Goal: Information Seeking & Learning: Learn about a topic

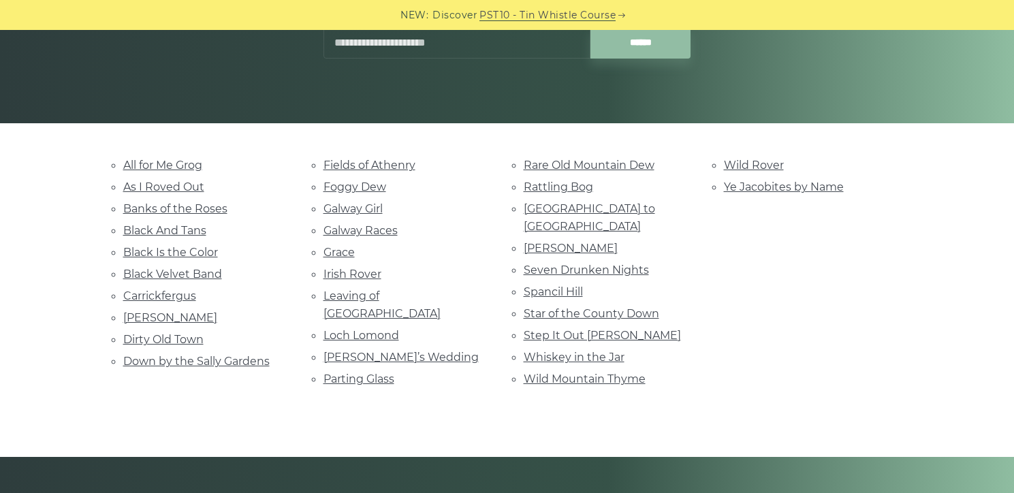
scroll to position [244, 0]
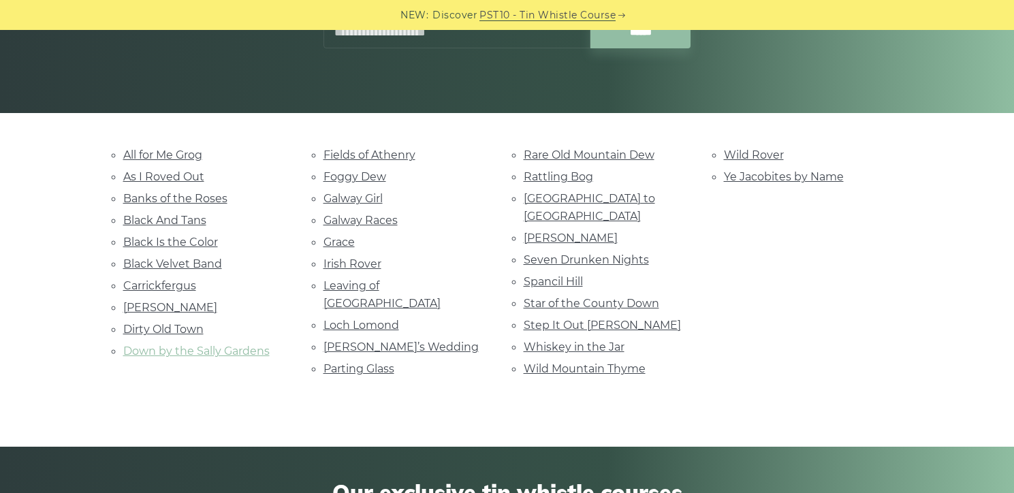
click at [226, 347] on link "Down by the Sally Gardens" at bounding box center [196, 351] width 146 height 13
click at [622, 199] on link "Rocky Road to Dublin" at bounding box center [589, 207] width 131 height 31
click at [562, 297] on link "Star of the County Down" at bounding box center [591, 303] width 135 height 13
click at [338, 177] on link "Foggy Dew" at bounding box center [354, 176] width 63 height 13
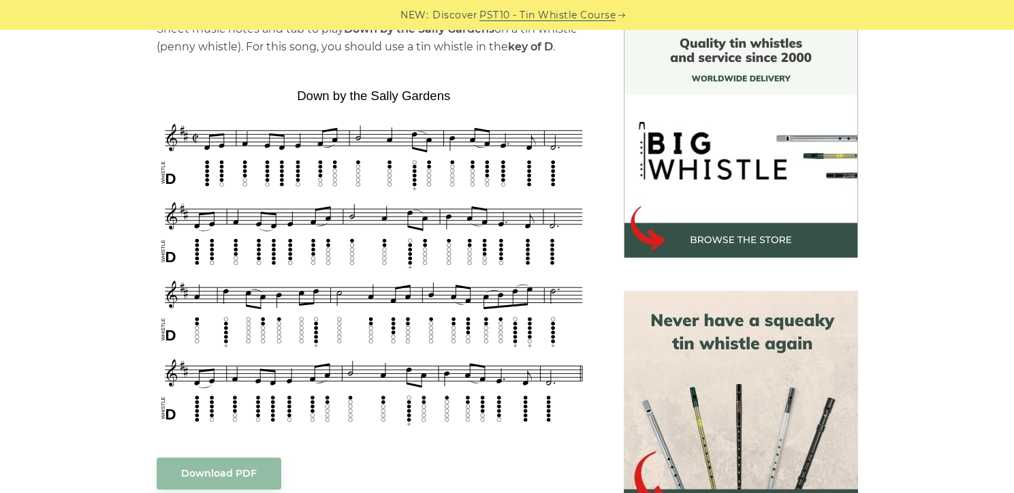
scroll to position [377, 0]
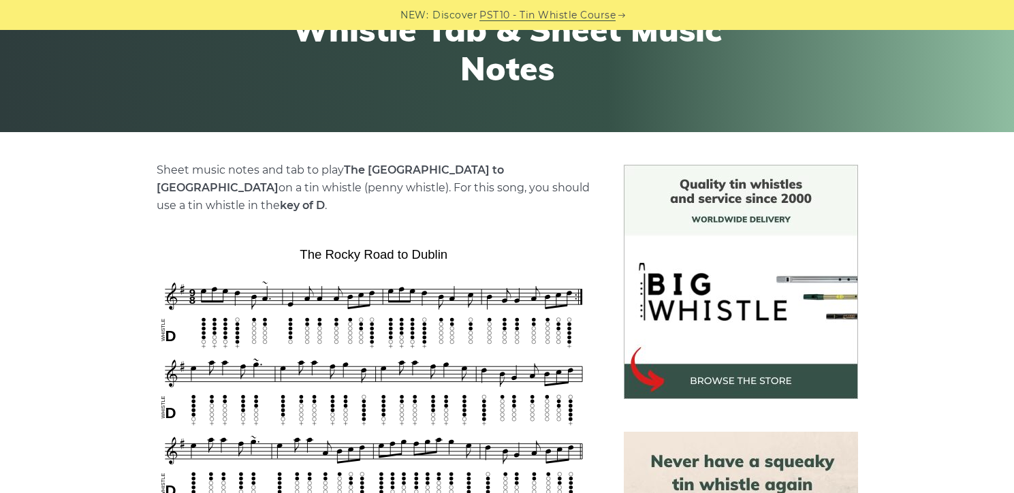
scroll to position [330, 0]
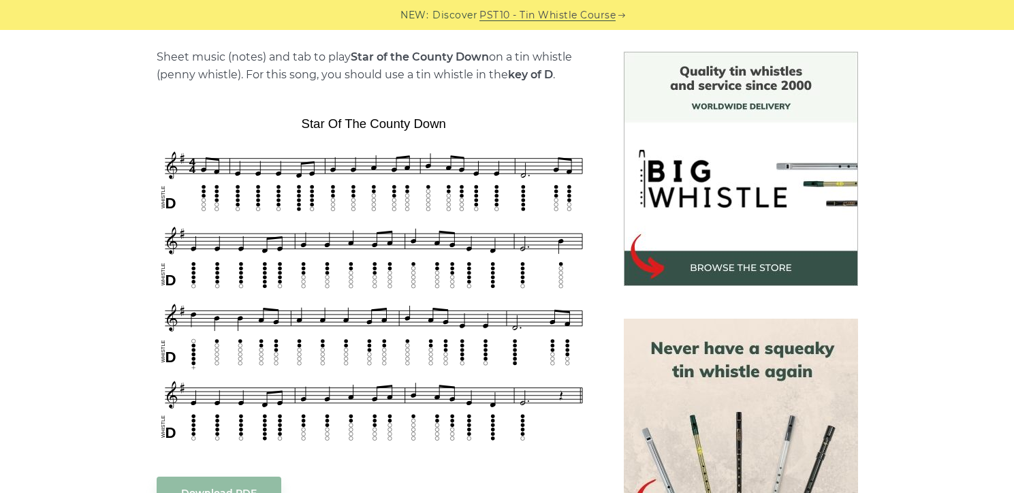
scroll to position [362, 0]
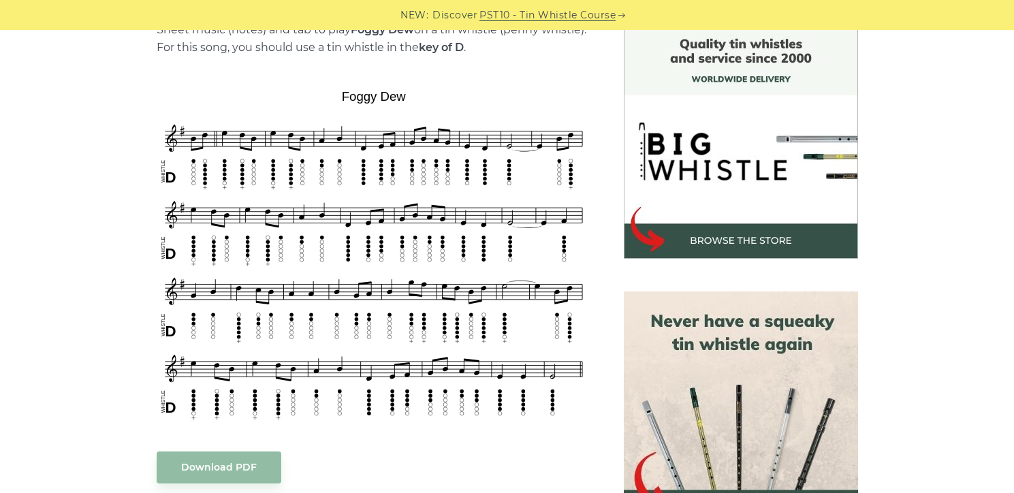
scroll to position [366, 0]
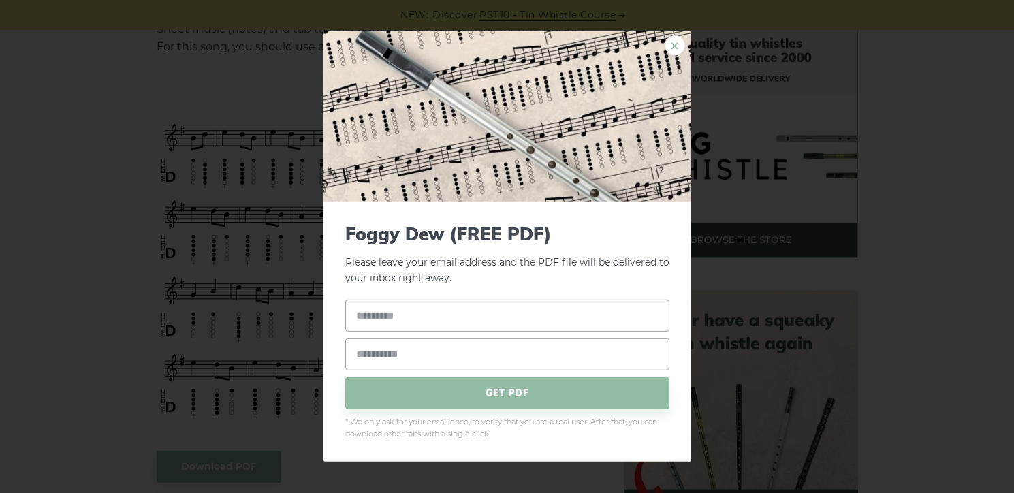
click at [674, 46] on link "×" at bounding box center [675, 45] width 20 height 20
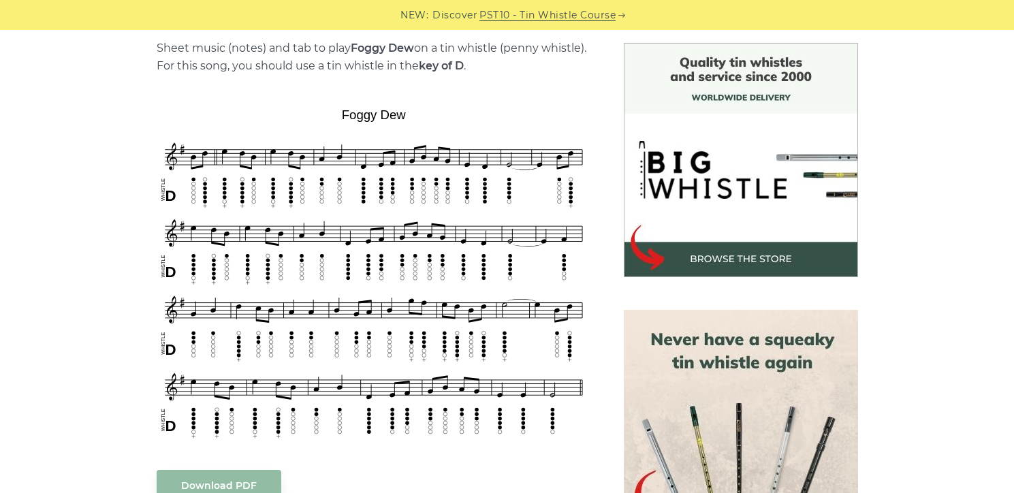
scroll to position [349, 0]
